Goal: Task Accomplishment & Management: Use online tool/utility

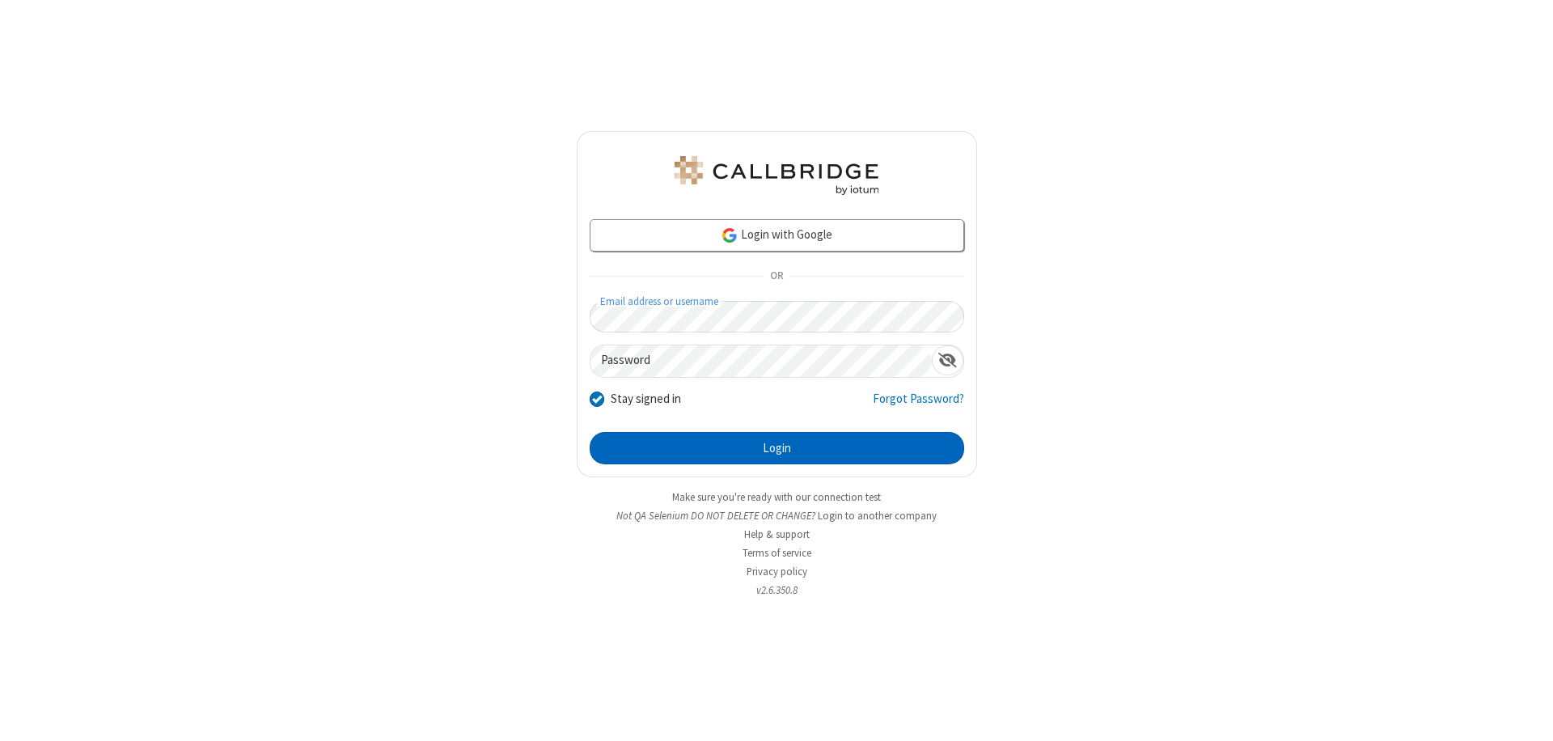
click at [776, 448] on button "Login" at bounding box center [776, 448] width 374 height 32
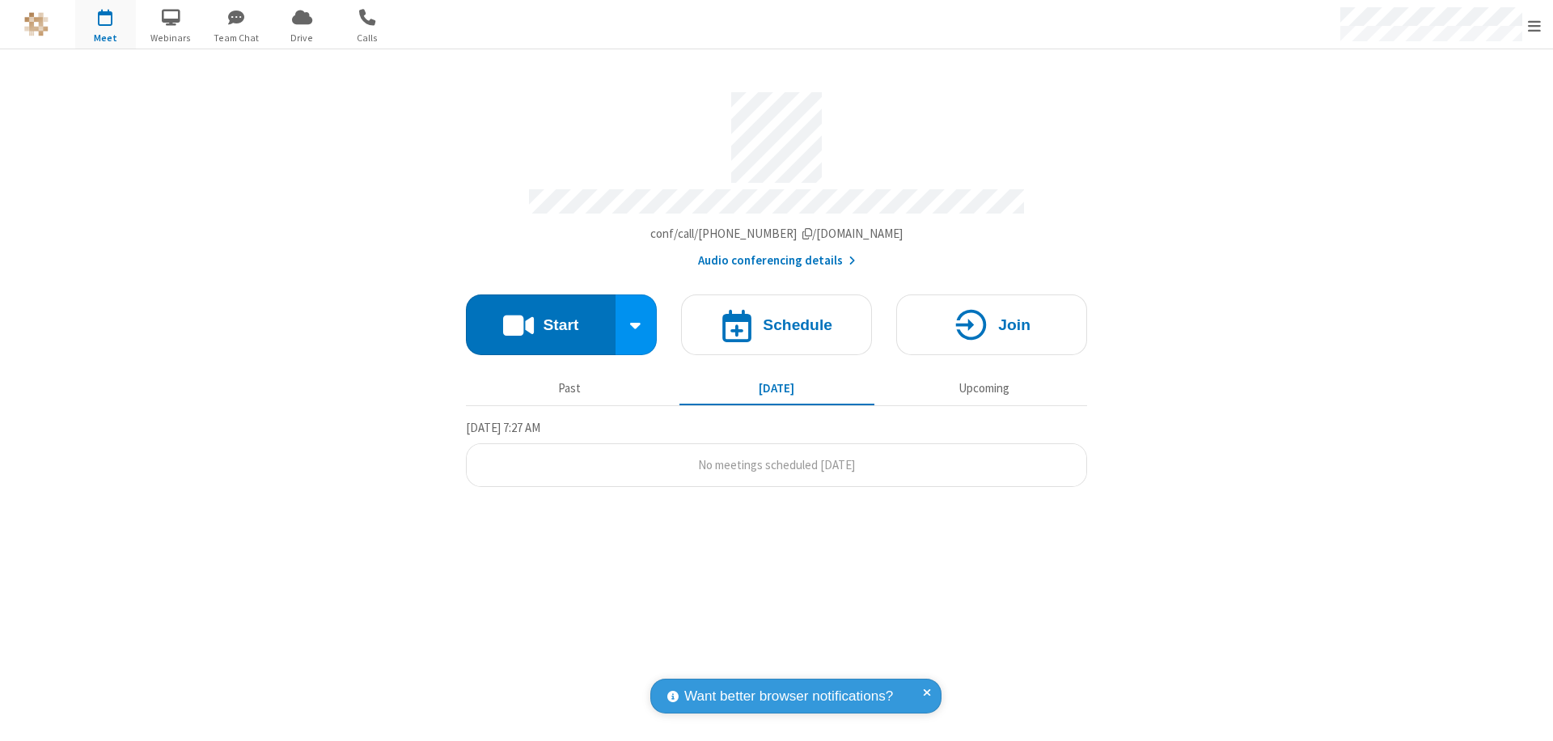
click at [540, 317] on button "Start" at bounding box center [541, 324] width 150 height 61
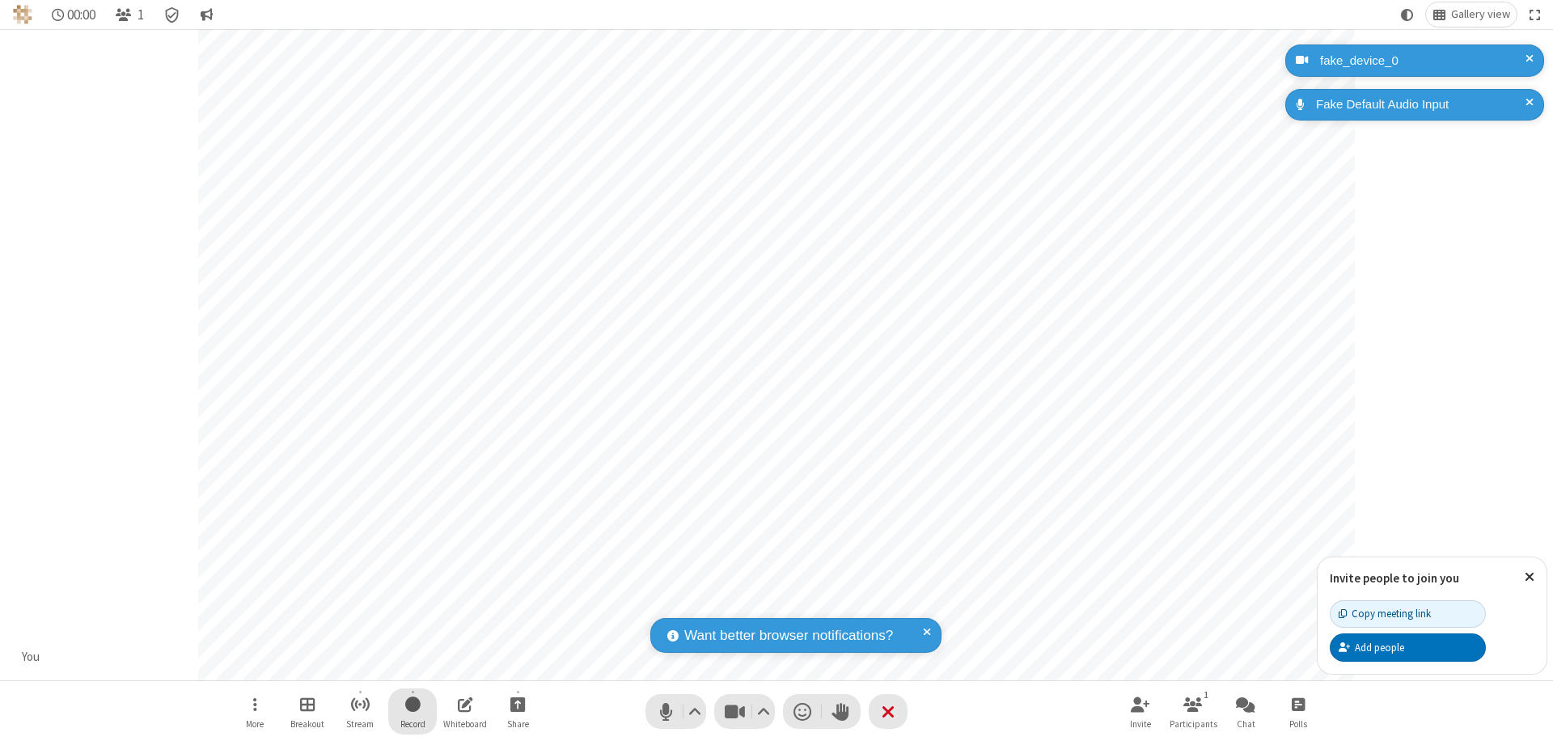
click at [412, 711] on span "Start recording" at bounding box center [412, 704] width 15 height 20
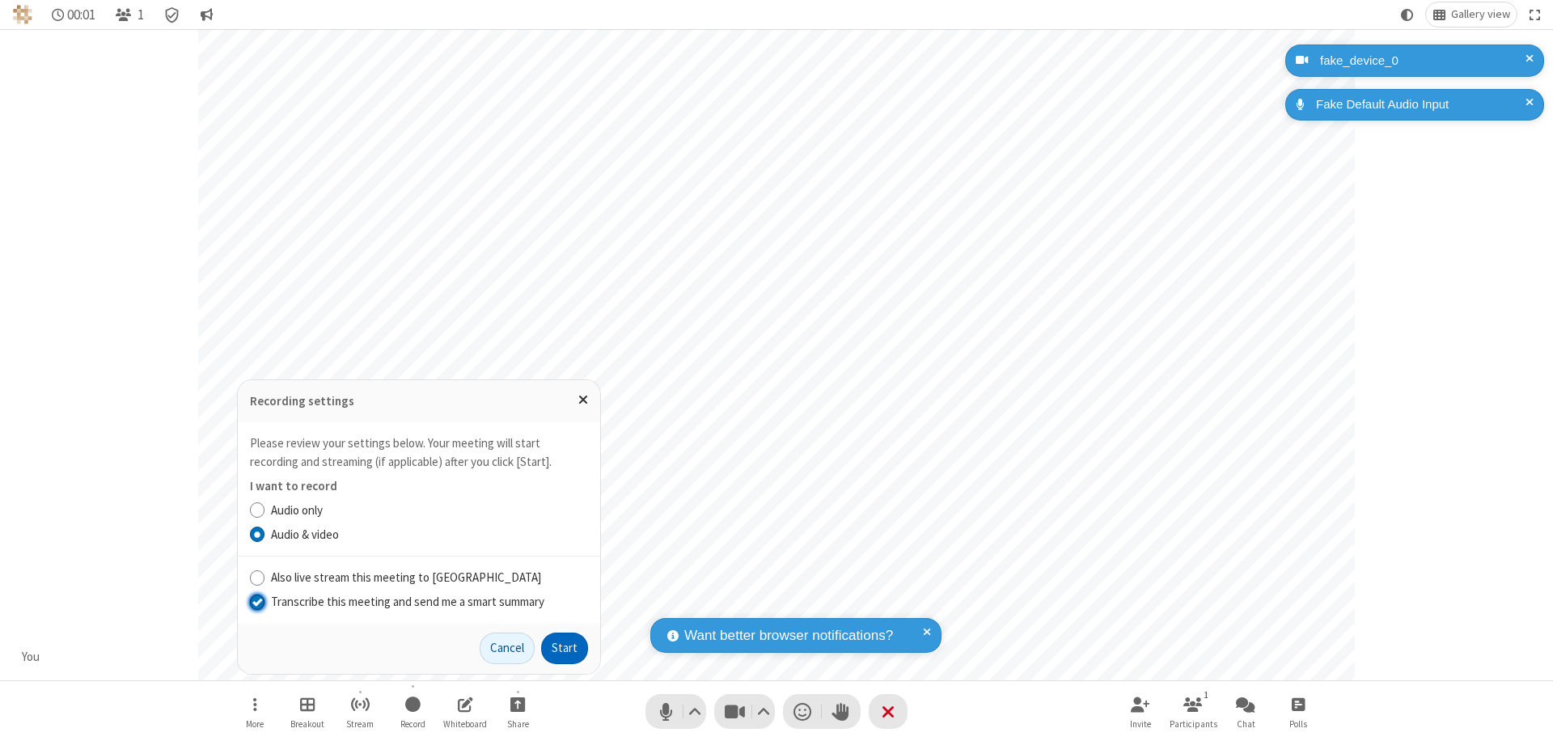
click at [256, 601] on input "Transcribe this meeting and send me a smart summary" at bounding box center [257, 601] width 15 height 17
click at [564, 648] on button "Start" at bounding box center [564, 648] width 47 height 32
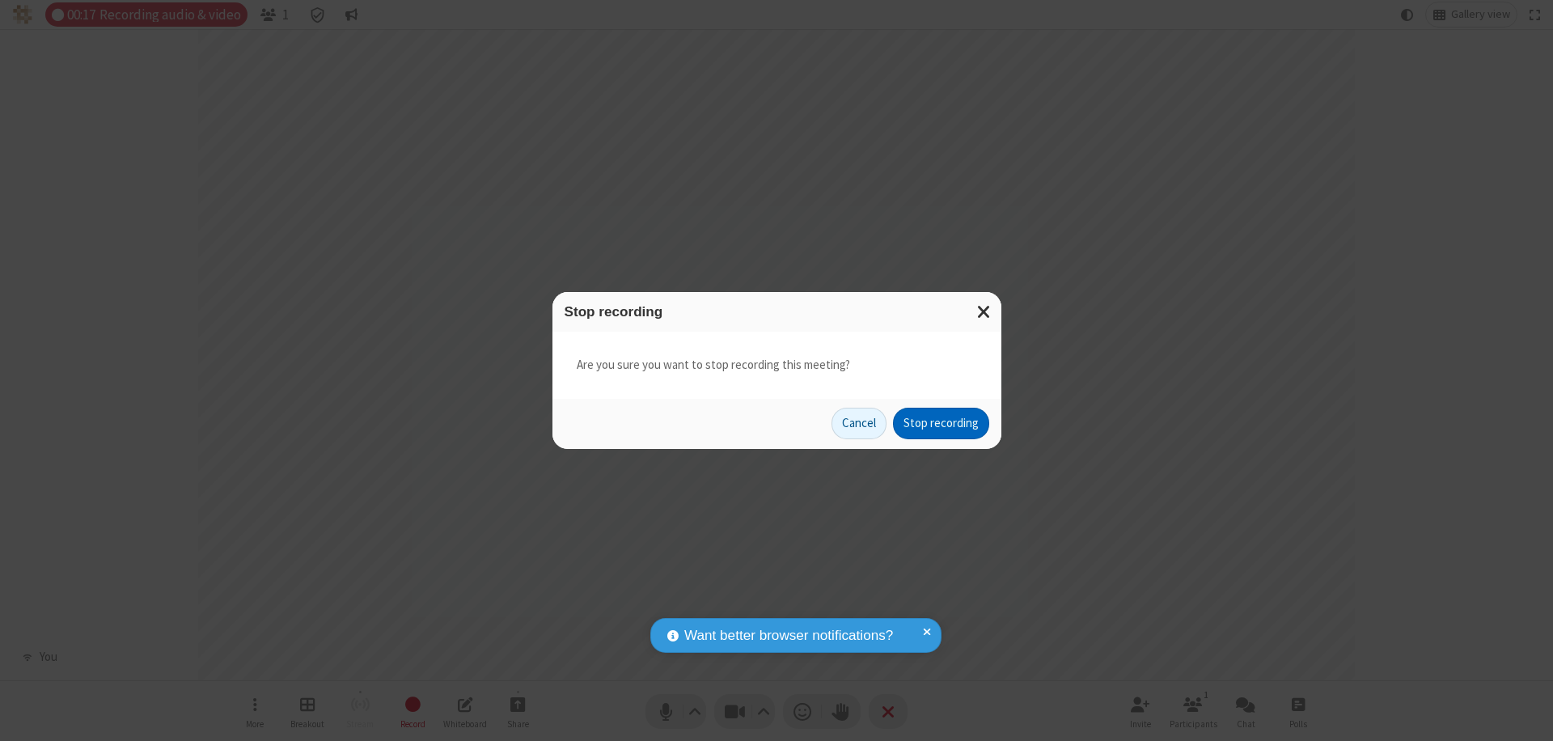
click at [940, 423] on button "Stop recording" at bounding box center [941, 424] width 96 height 32
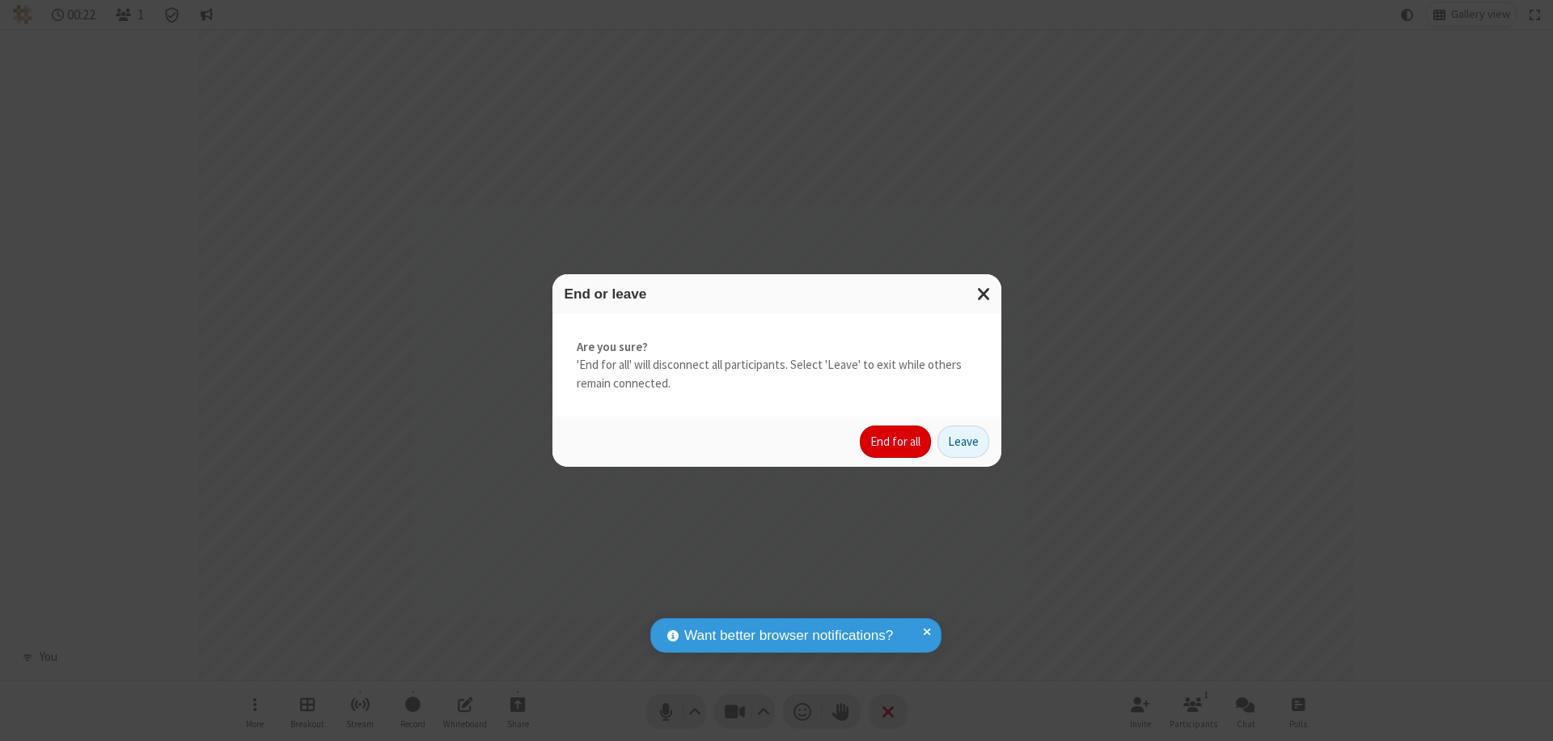
click at [896, 442] on button "End for all" at bounding box center [895, 441] width 71 height 32
